Goal: Check status: Check status

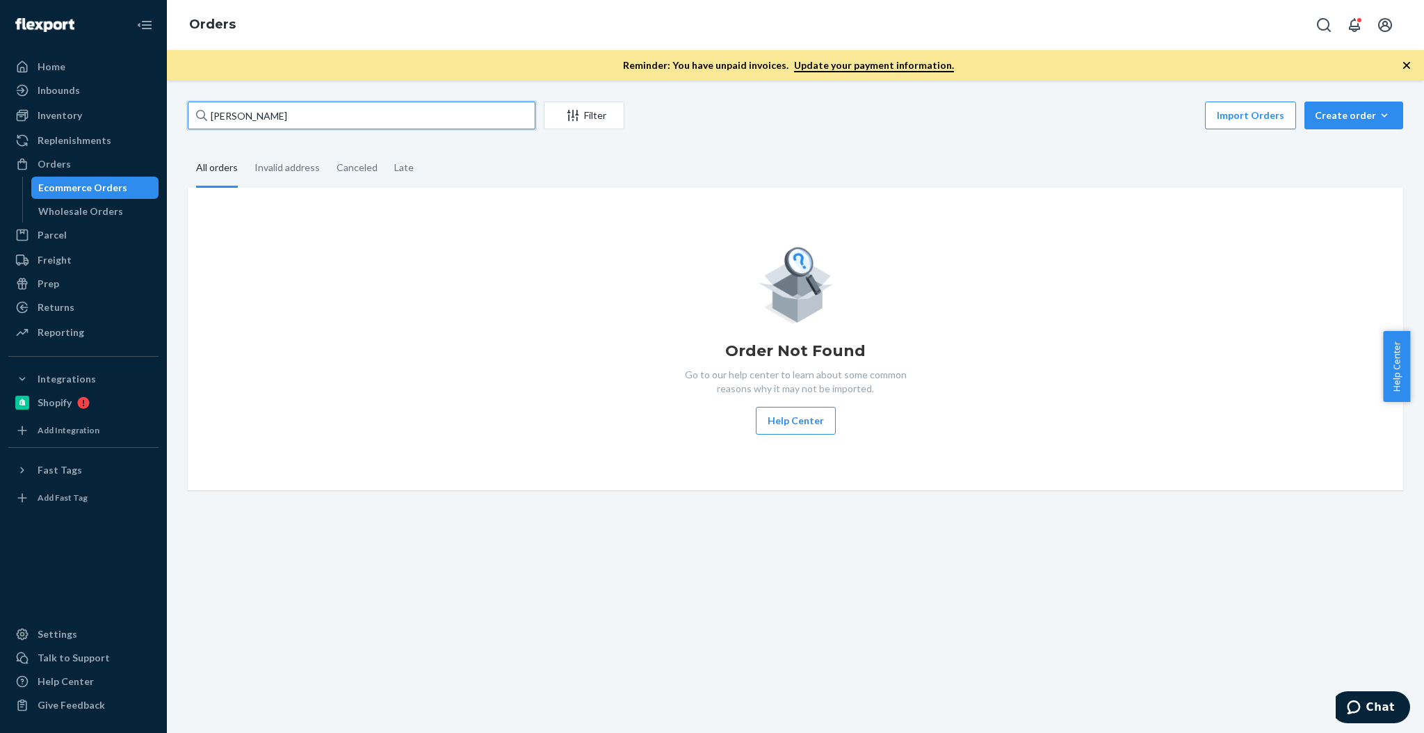
click at [443, 118] on input "[PERSON_NAME]" at bounding box center [362, 116] width 348 height 28
paste input "[PERSON_NAME]"
type input "[PERSON_NAME]"
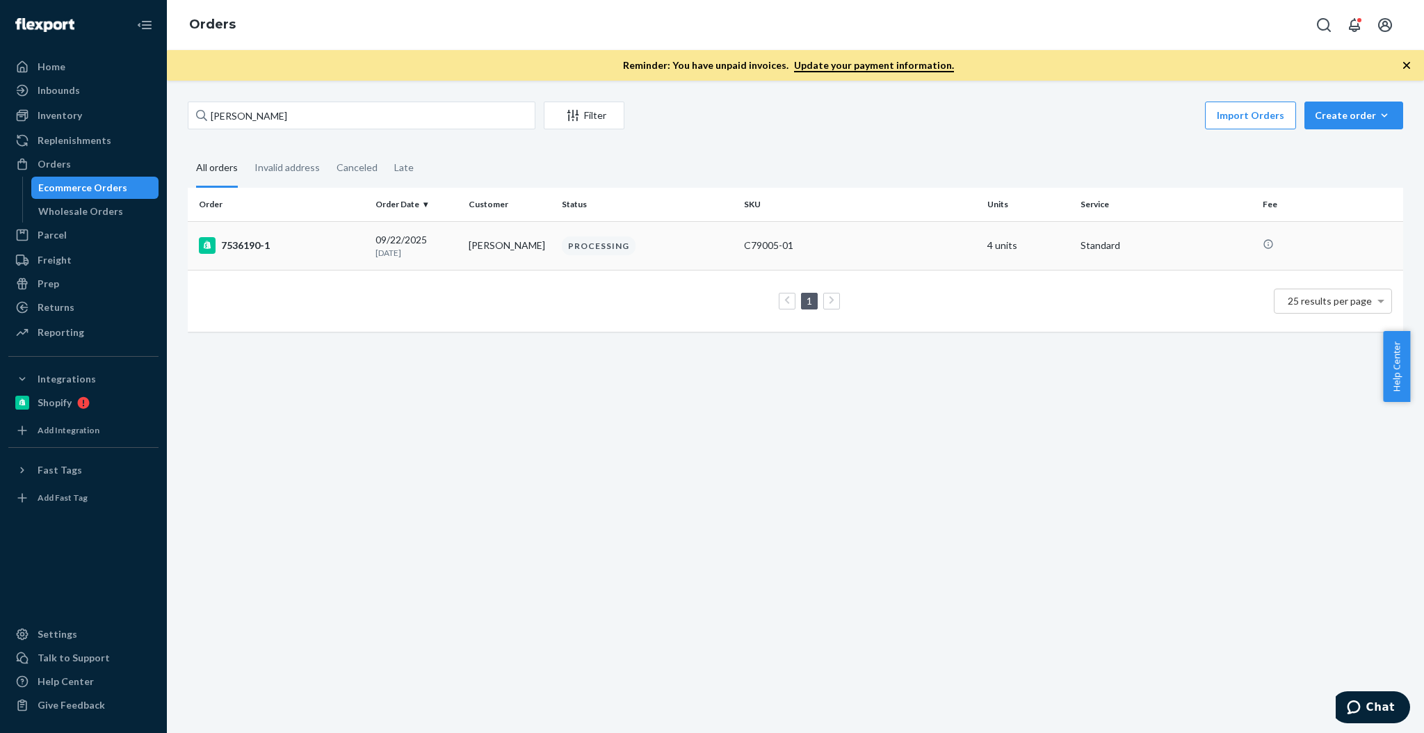
drag, startPoint x: 443, startPoint y: 118, endPoint x: 290, endPoint y: 252, distance: 203.5
click at [290, 252] on div "7536190-1" at bounding box center [281, 245] width 165 height 17
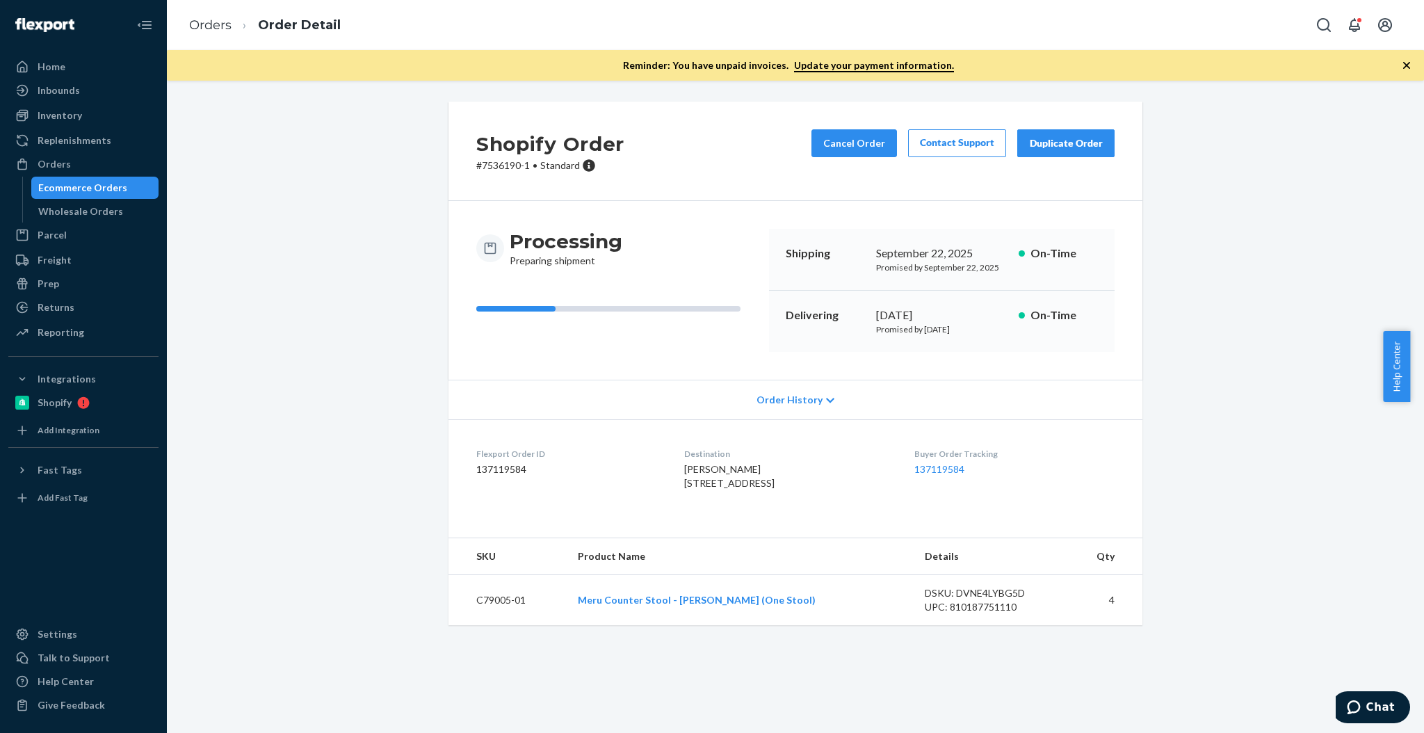
click at [87, 186] on div "Ecommerce Orders" at bounding box center [82, 188] width 89 height 14
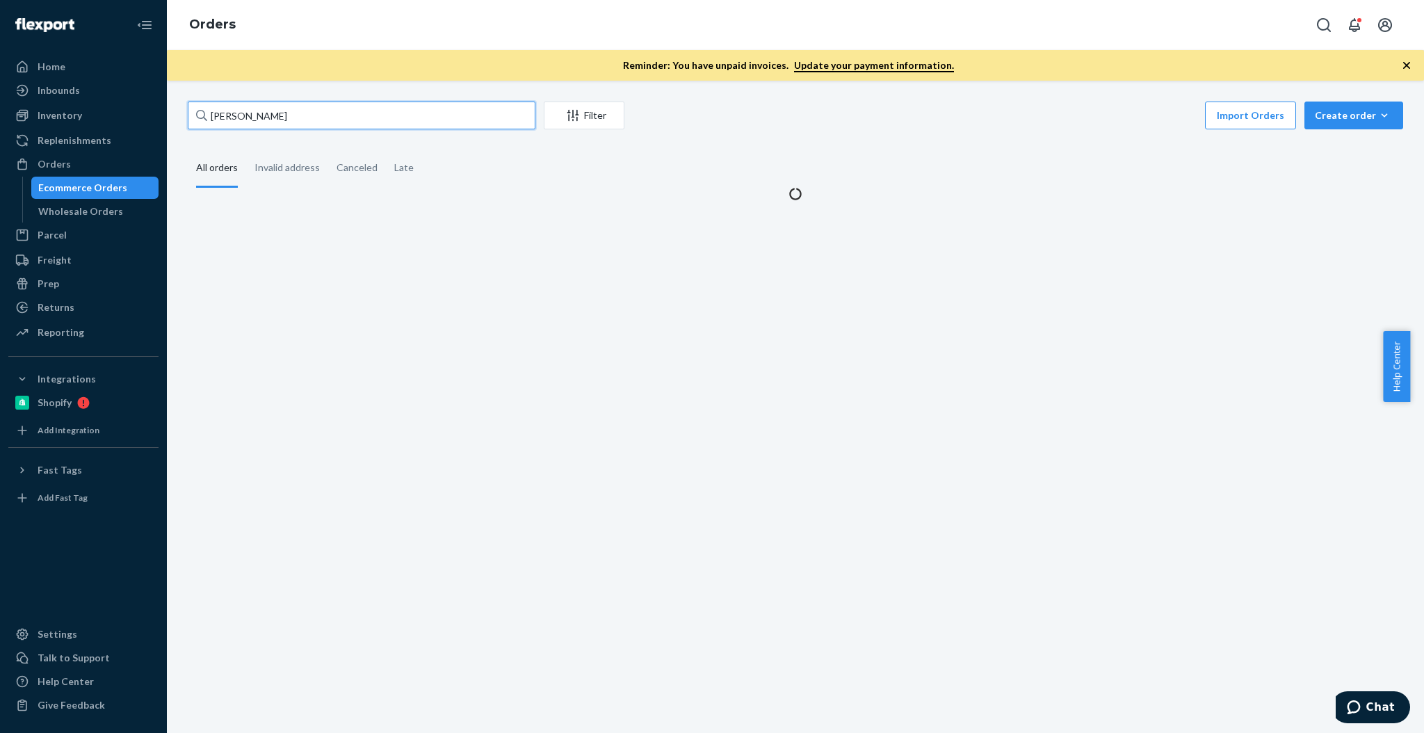
click at [448, 120] on input "[PERSON_NAME]" at bounding box center [362, 116] width 348 height 28
paste input "[STREET_ADDRESS]"
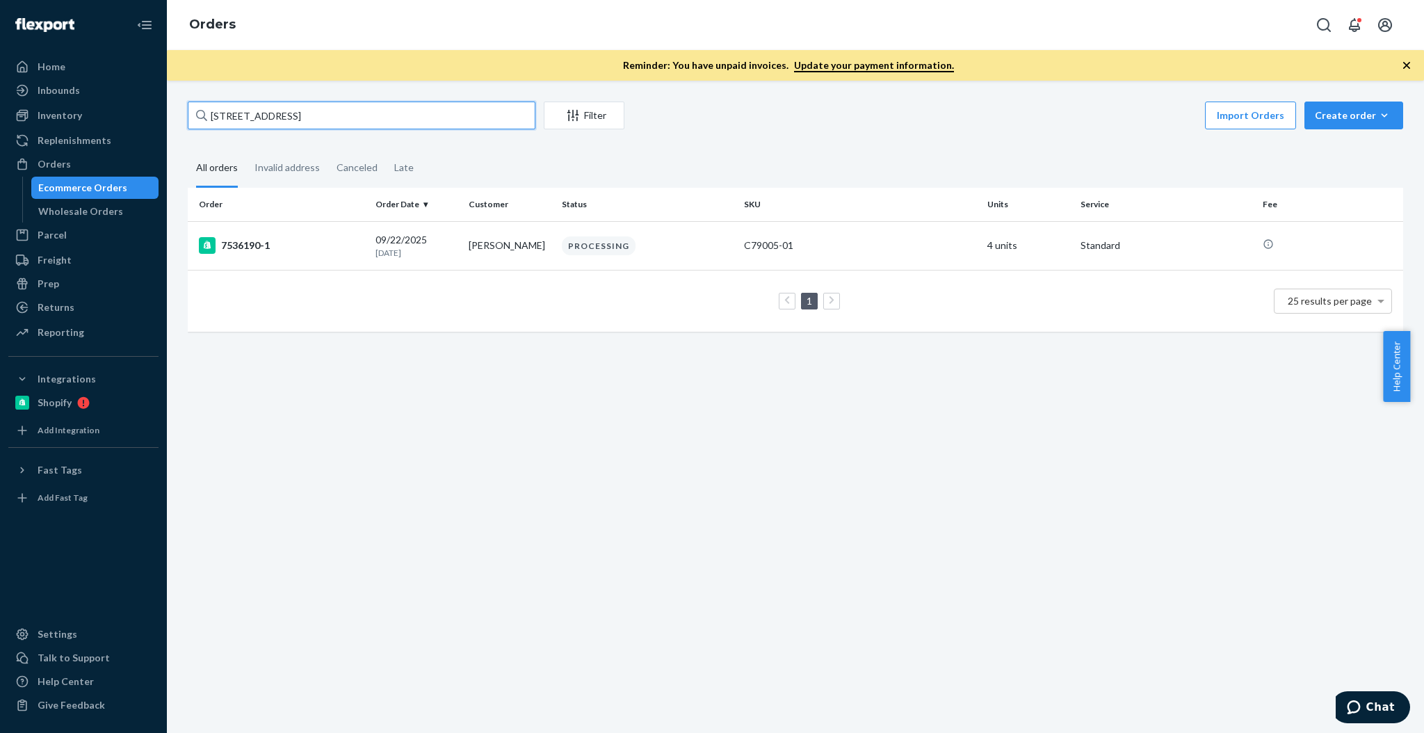
type input "[STREET_ADDRESS]"
click at [354, 252] on div "SJ82HHOIXG" at bounding box center [281, 245] width 165 height 17
